Goal: Task Accomplishment & Management: Manage account settings

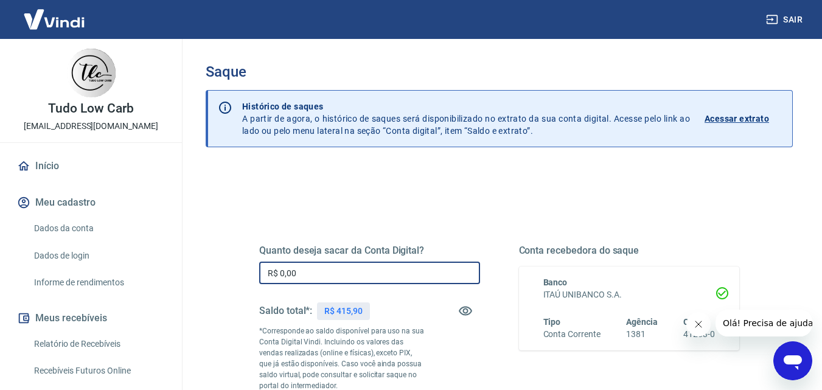
click at [299, 276] on input "R$ 0,00" at bounding box center [369, 273] width 221 height 23
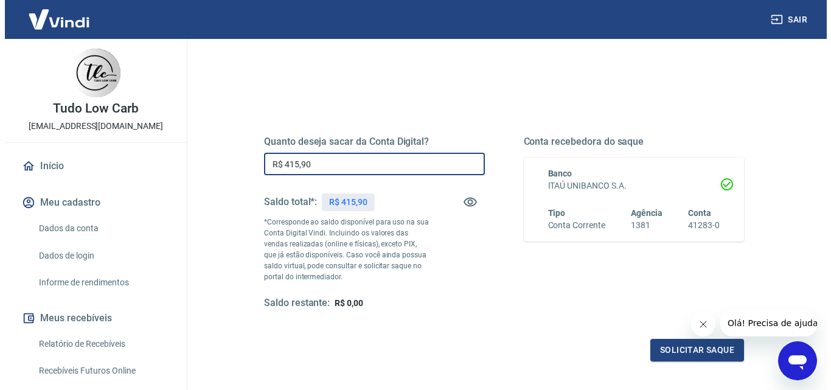
scroll to position [223, 0]
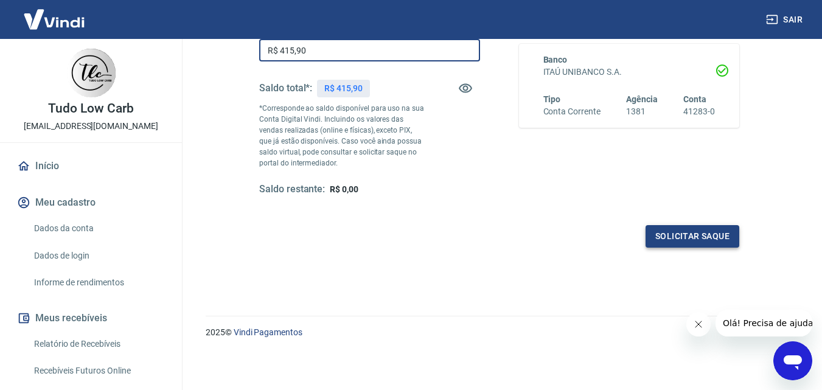
type input "R$ 415,90"
click at [676, 231] on button "Solicitar saque" at bounding box center [692, 236] width 94 height 23
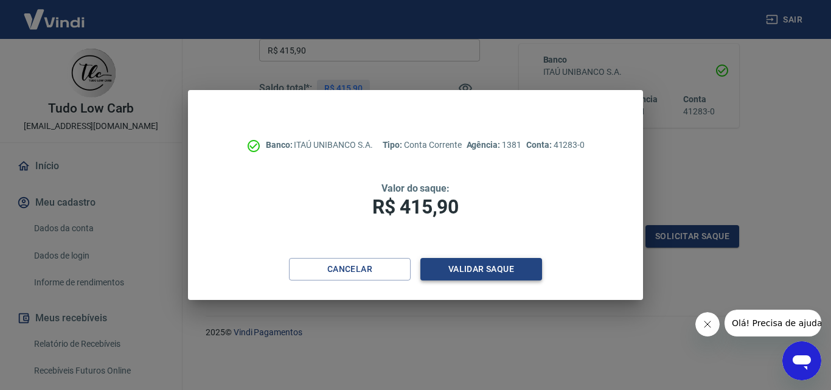
click at [469, 266] on button "Validar saque" at bounding box center [481, 269] width 122 height 23
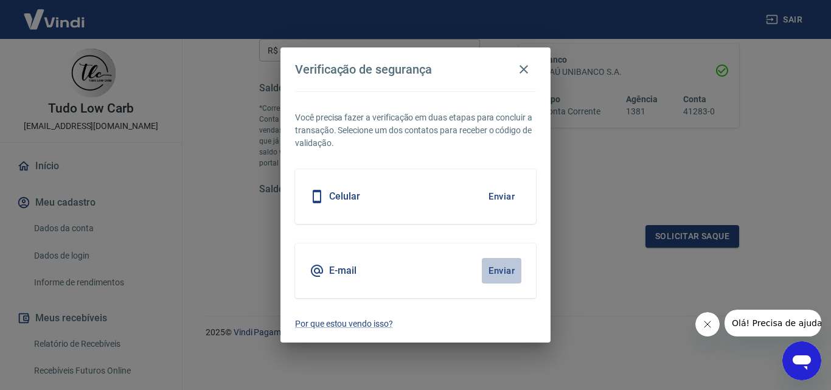
click at [494, 270] on button "Enviar" at bounding box center [502, 271] width 40 height 26
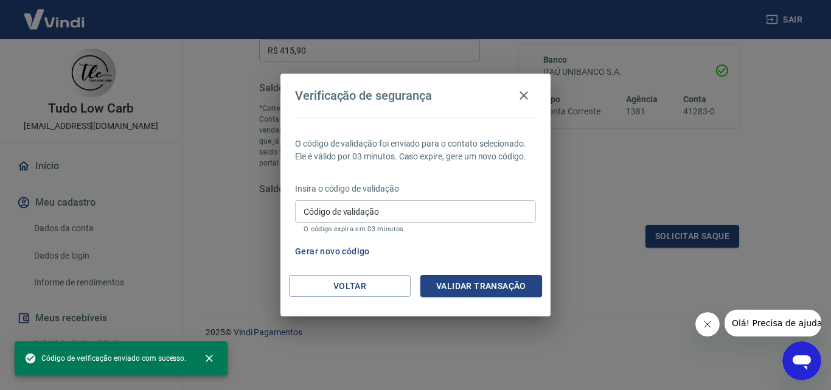
click at [323, 214] on input "Código de validação" at bounding box center [415, 211] width 241 height 23
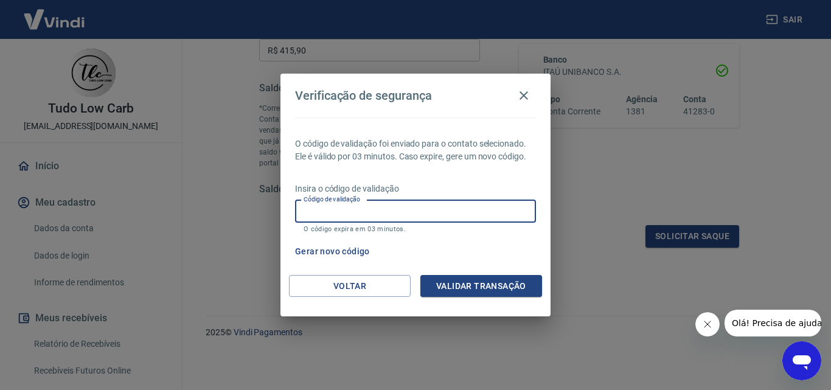
paste input "835141"
type input "835141"
click at [474, 286] on button "Validar transação" at bounding box center [481, 286] width 122 height 23
